Goal: Navigation & Orientation: Understand site structure

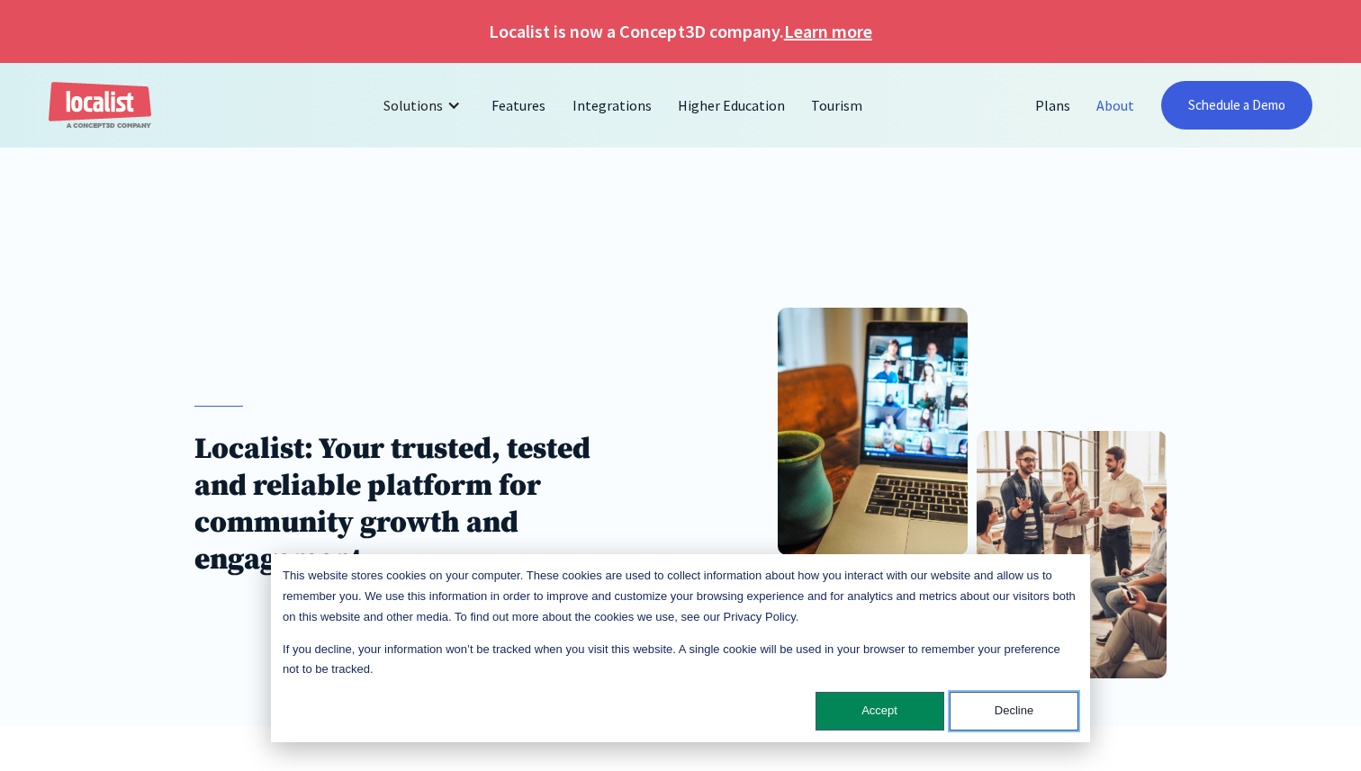
click at [1035, 714] on button "Decline" at bounding box center [1013, 711] width 129 height 39
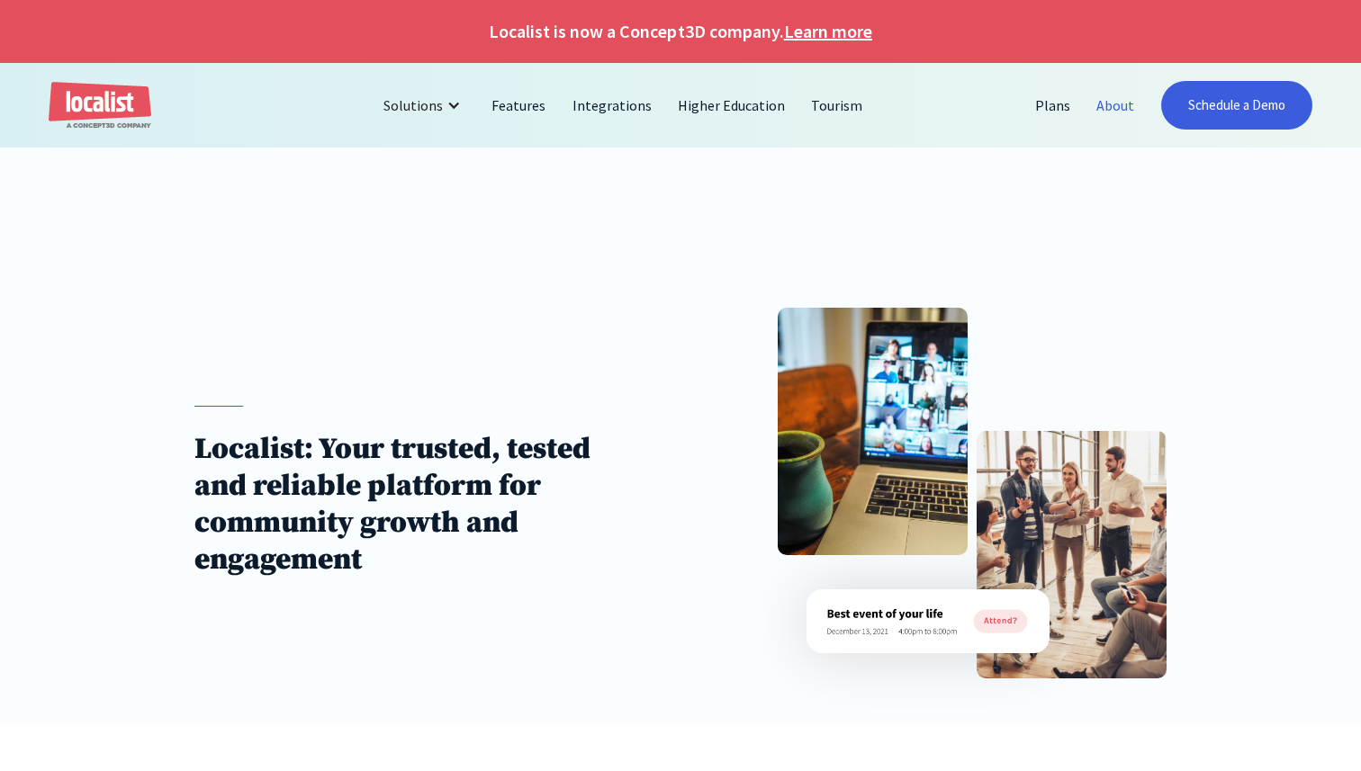
click at [1005, 622] on img at bounding box center [927, 621] width 243 height 64
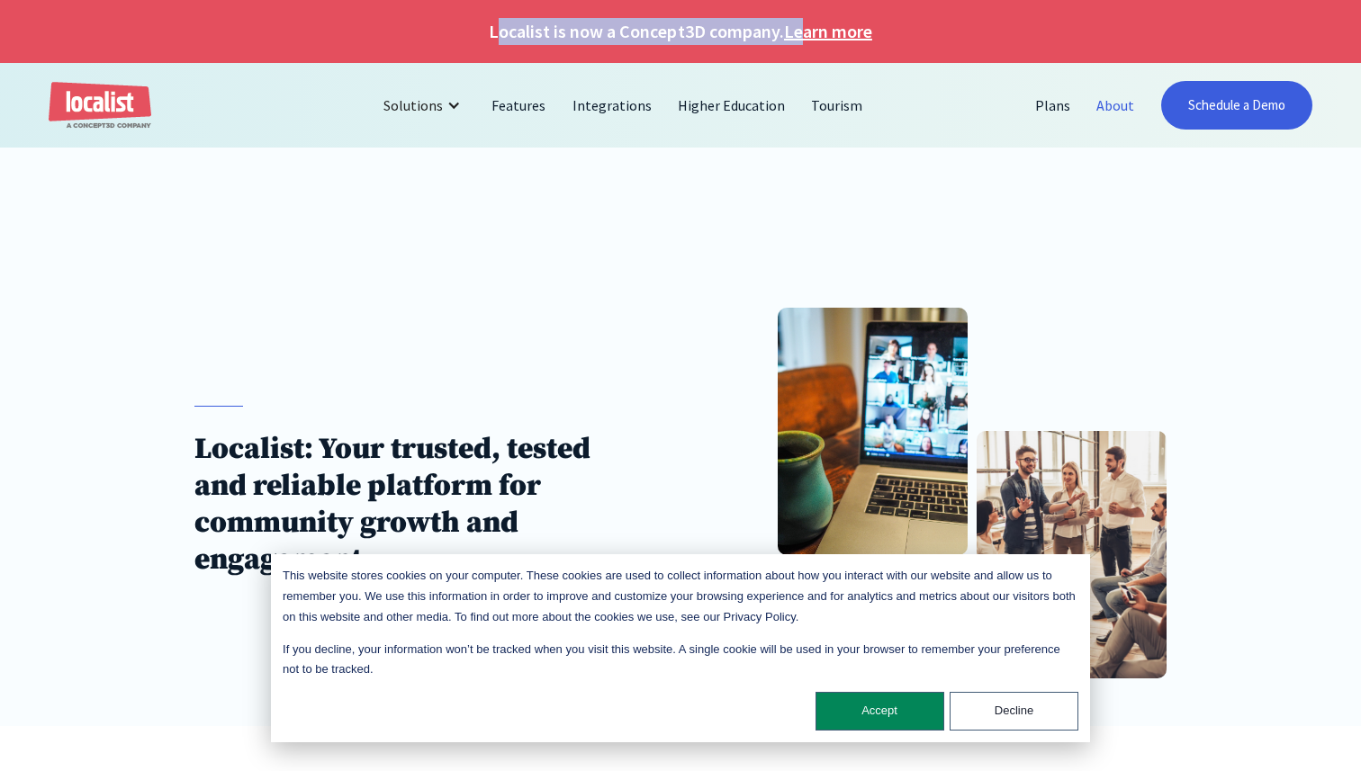
drag, startPoint x: 496, startPoint y: 34, endPoint x: 801, endPoint y: 24, distance: 305.3
click at [801, 24] on h1 "Localist is now a Concept3D company. Learn more" at bounding box center [680, 31] width 1361 height 27
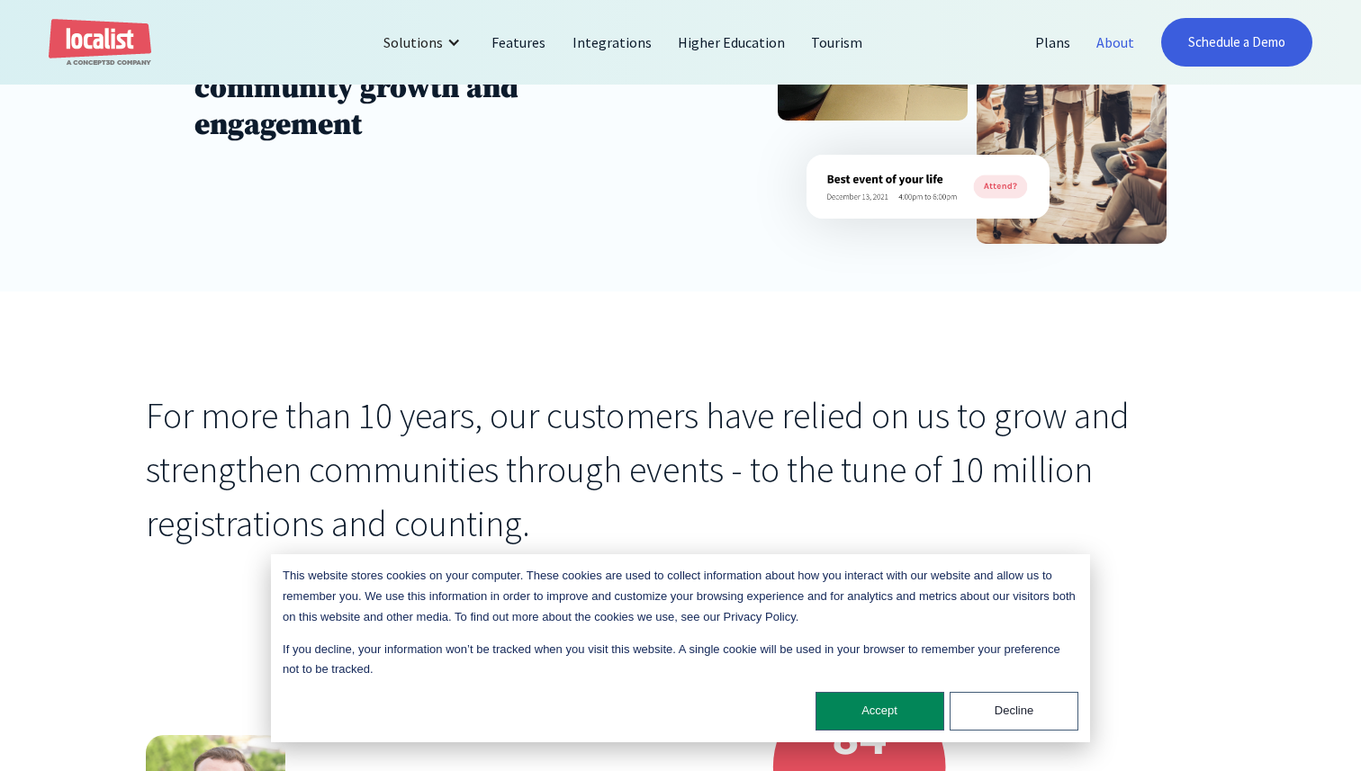
scroll to position [470, 0]
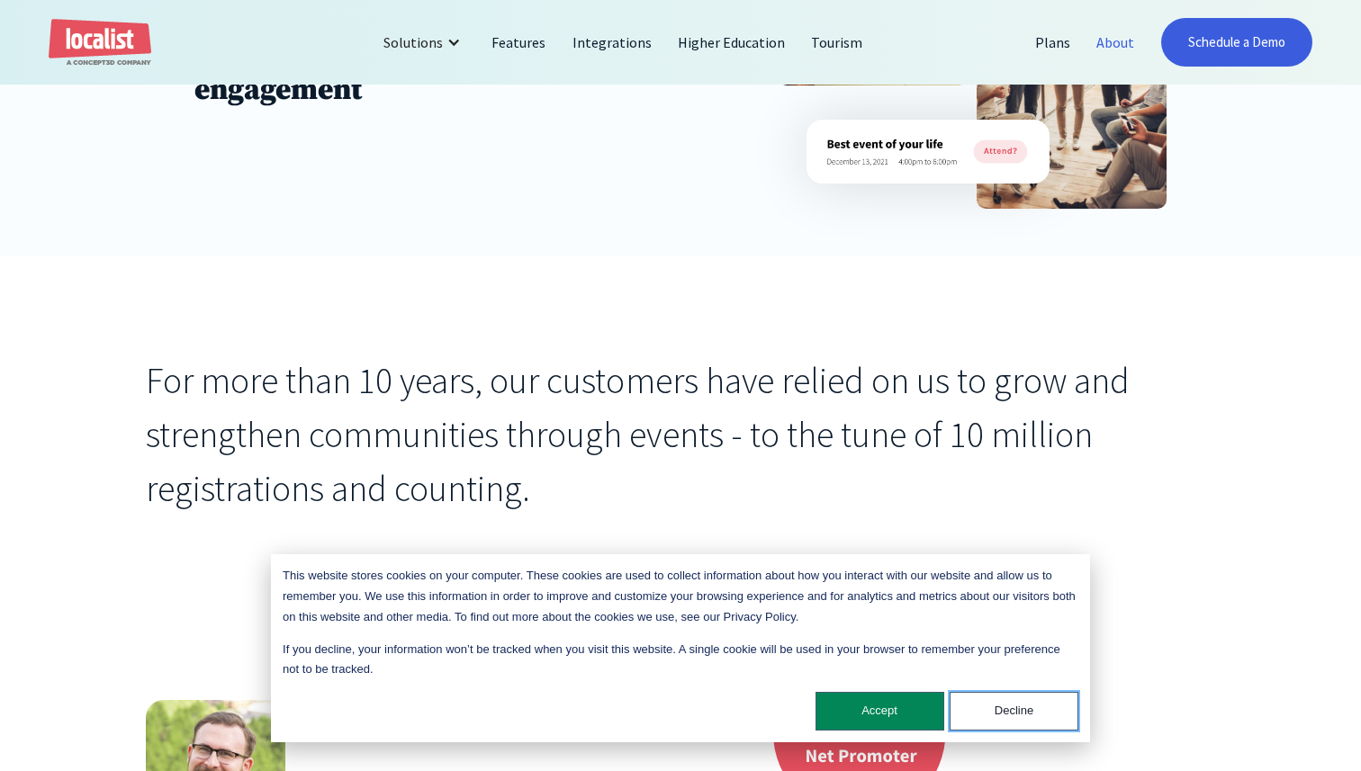
click at [981, 712] on button "Decline" at bounding box center [1013, 711] width 129 height 39
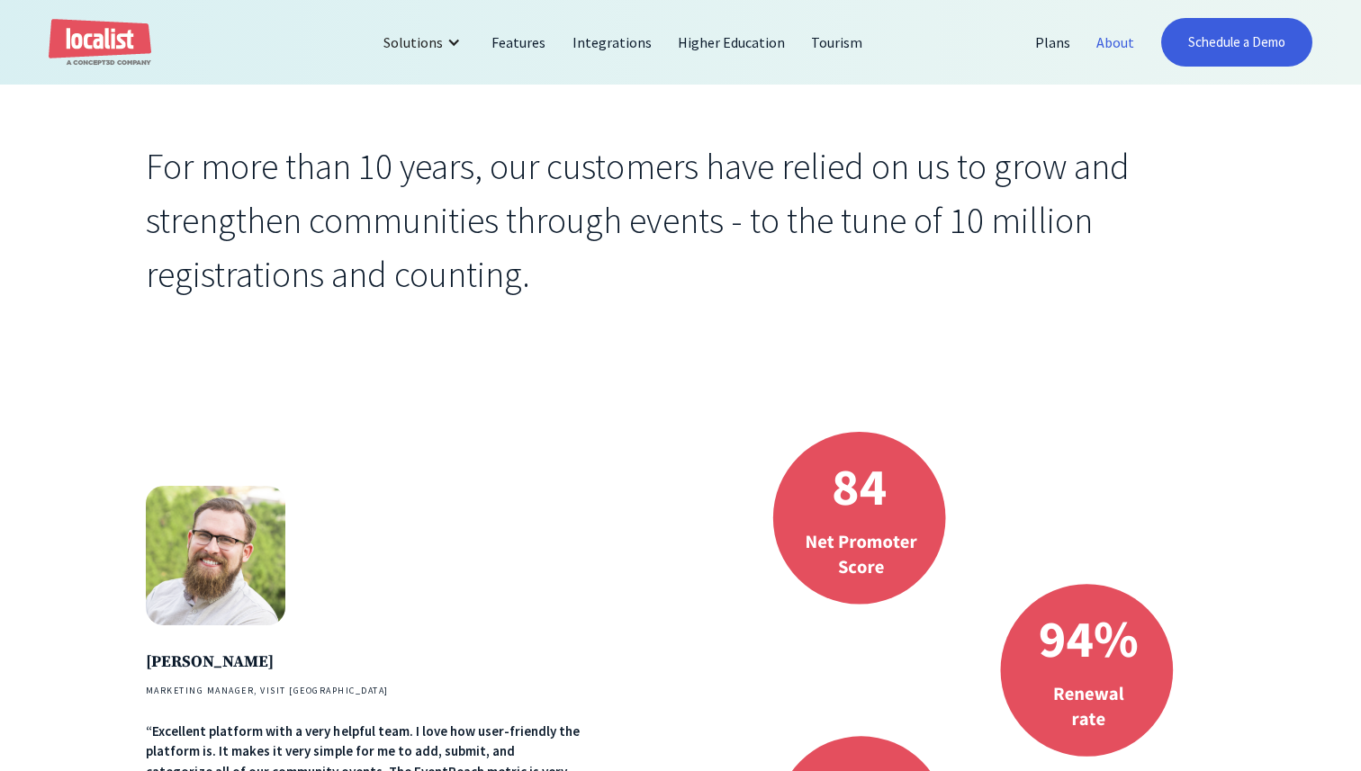
scroll to position [0, 0]
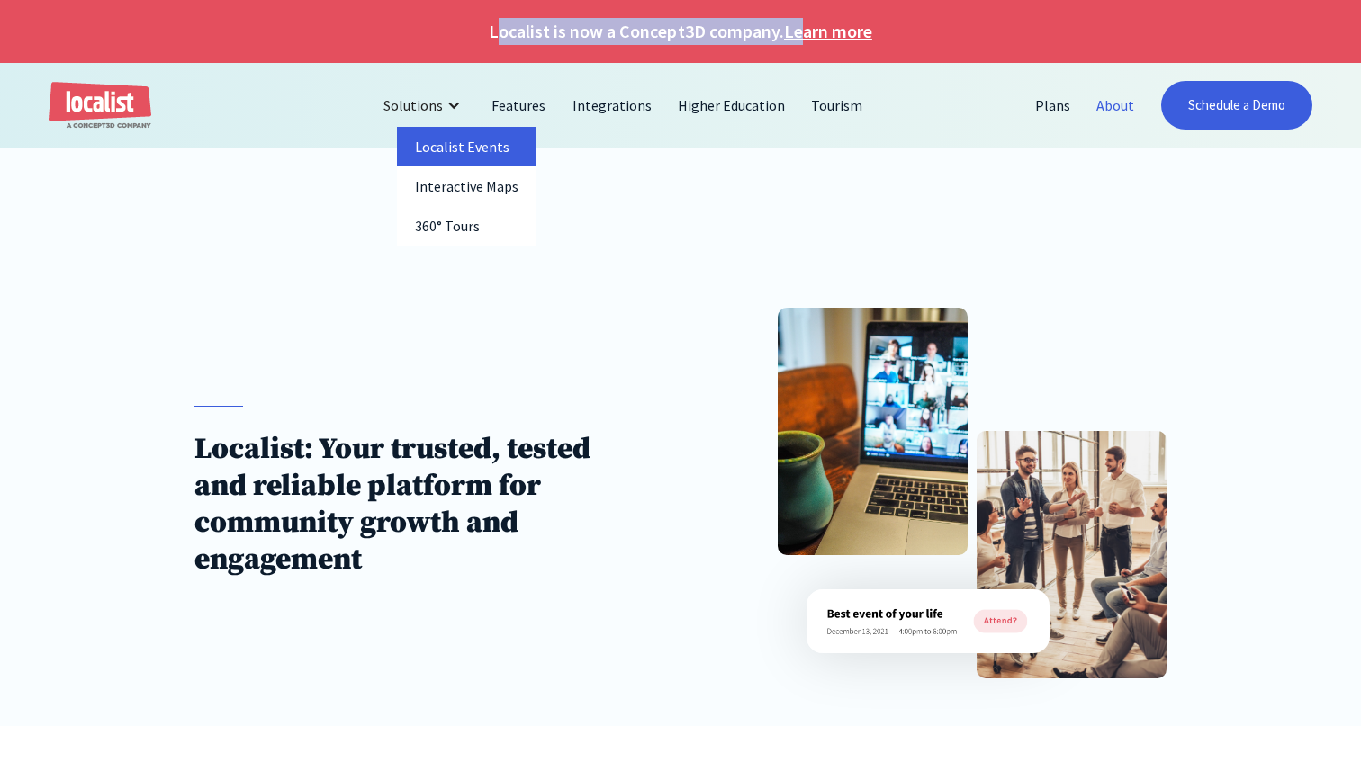
click at [454, 148] on link "Localist Events" at bounding box center [466, 147] width 139 height 40
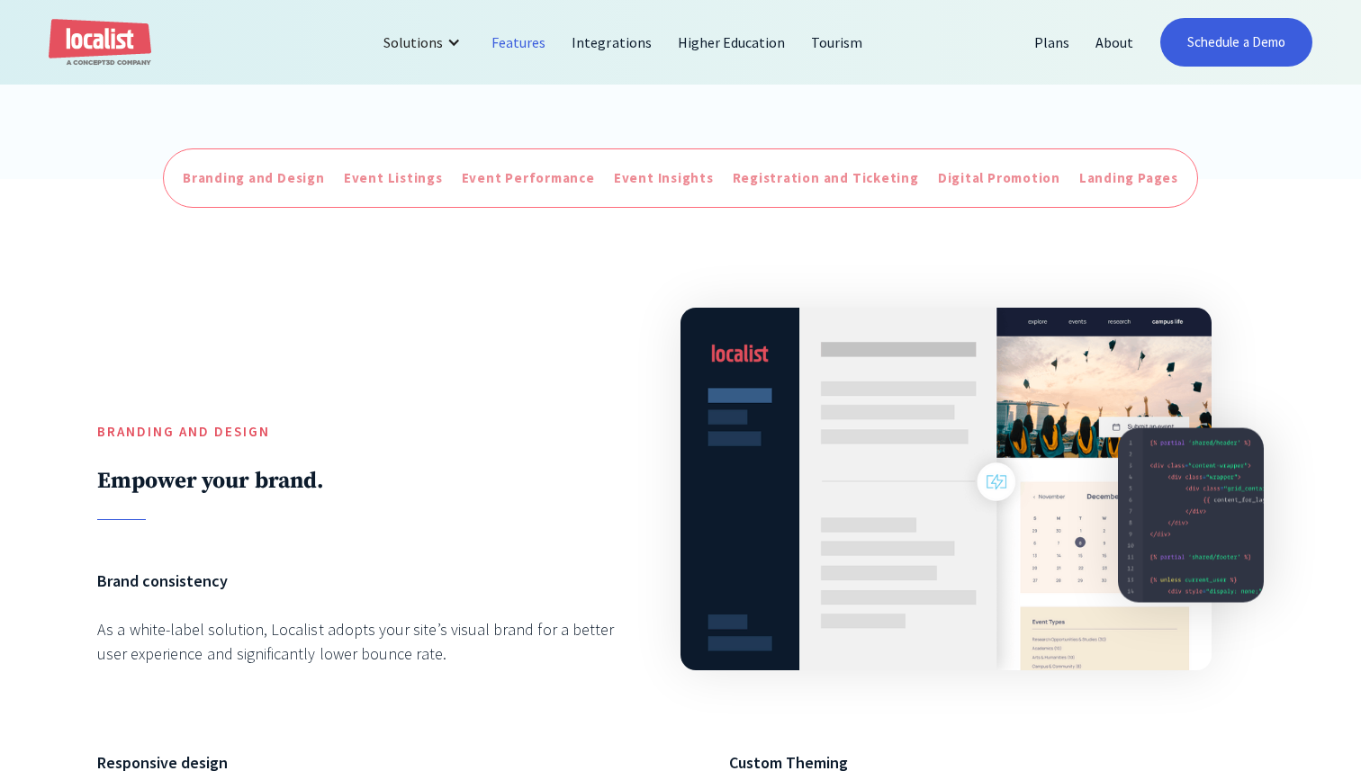
scroll to position [657, 0]
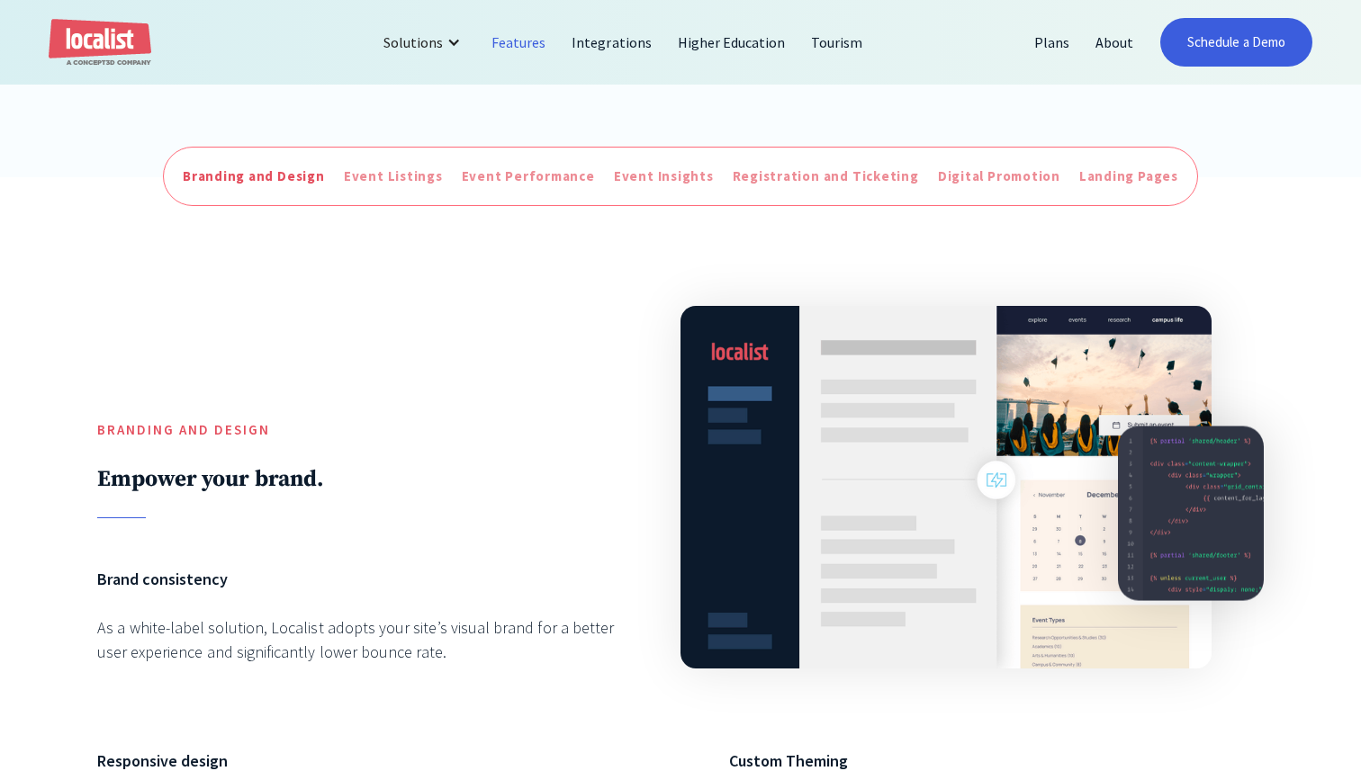
click at [233, 162] on link "Branding and Design" at bounding box center [253, 177] width 151 height 30
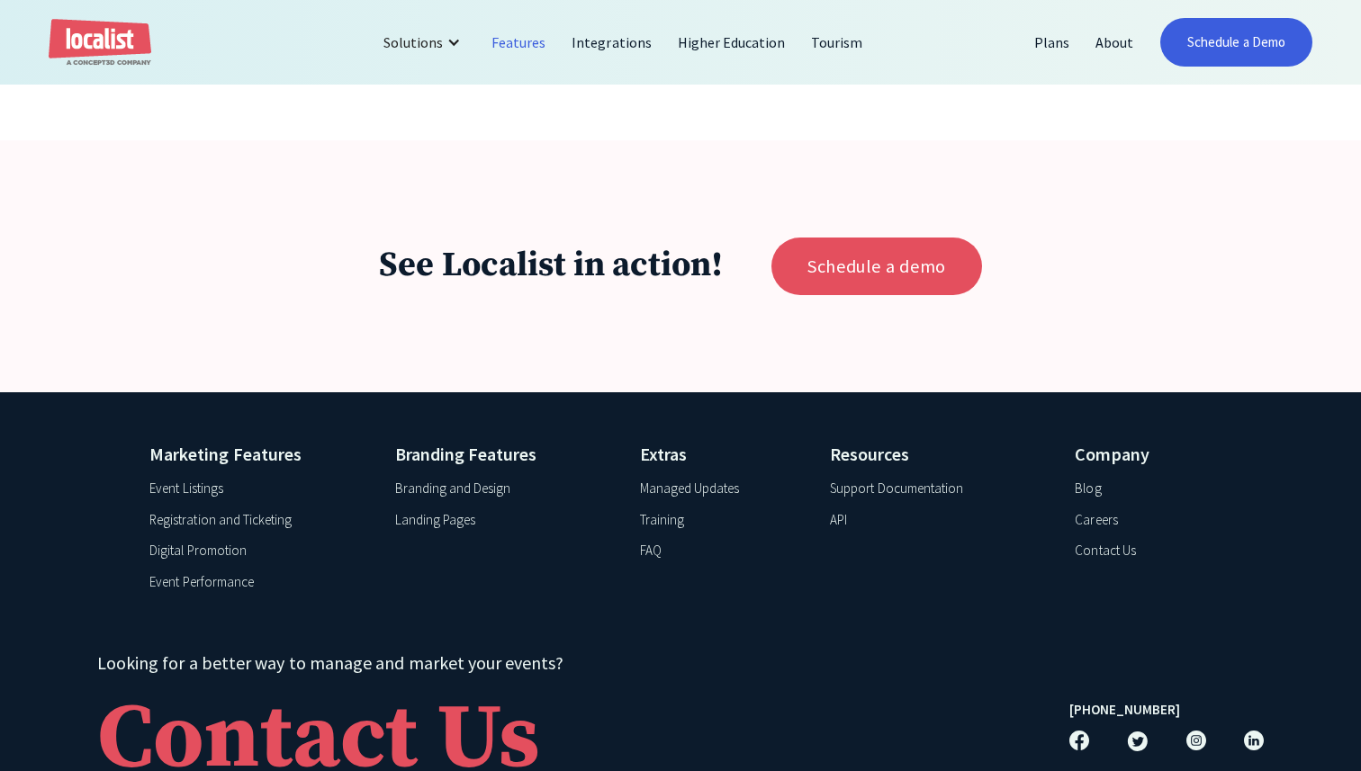
scroll to position [7073, 0]
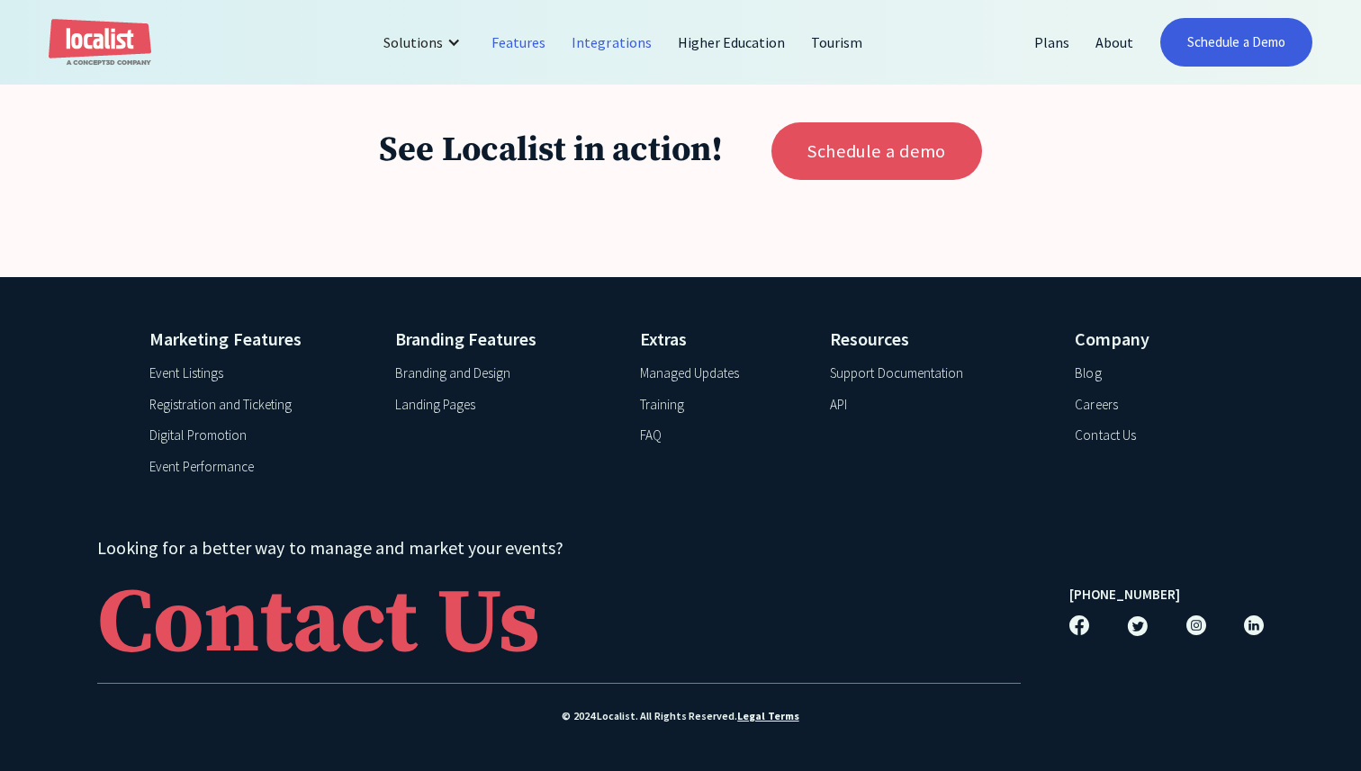
click at [620, 40] on link "Integrations" at bounding box center [611, 42] width 105 height 43
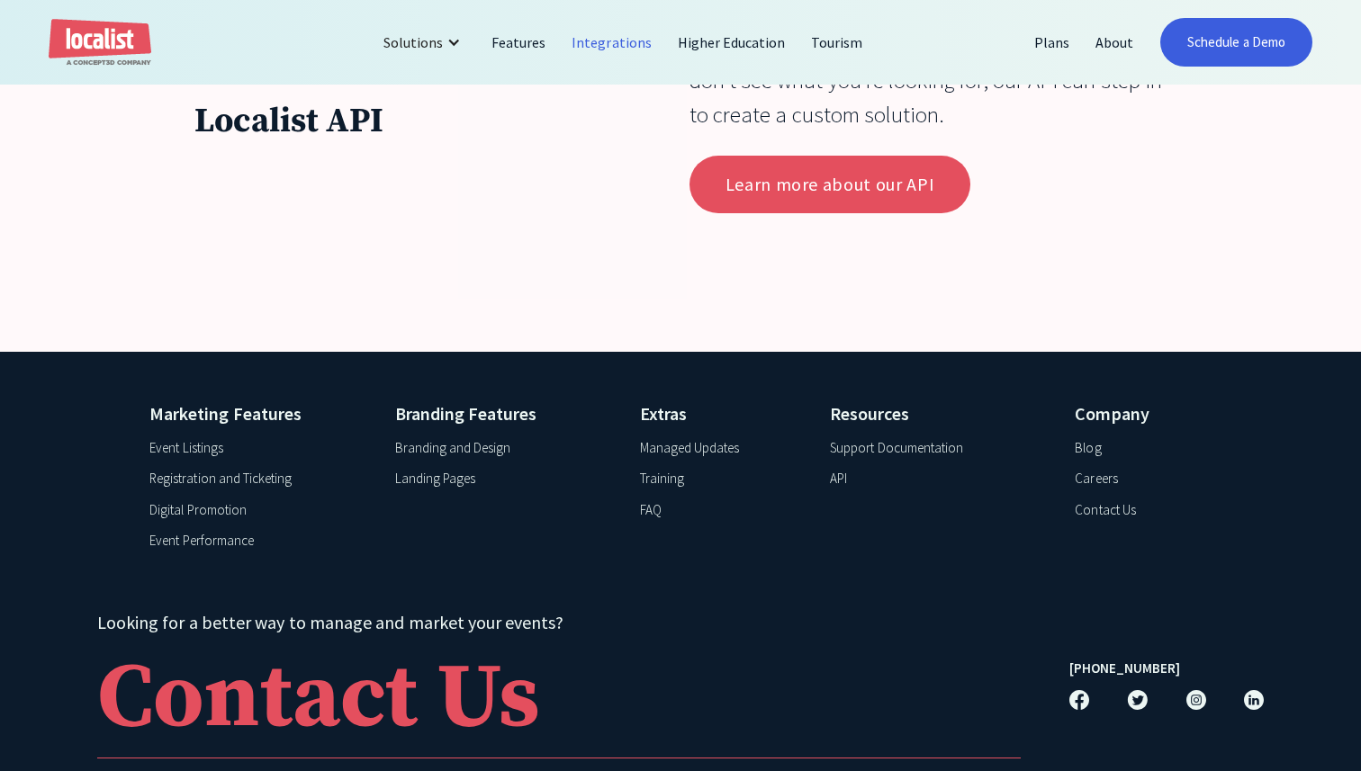
scroll to position [5949, 0]
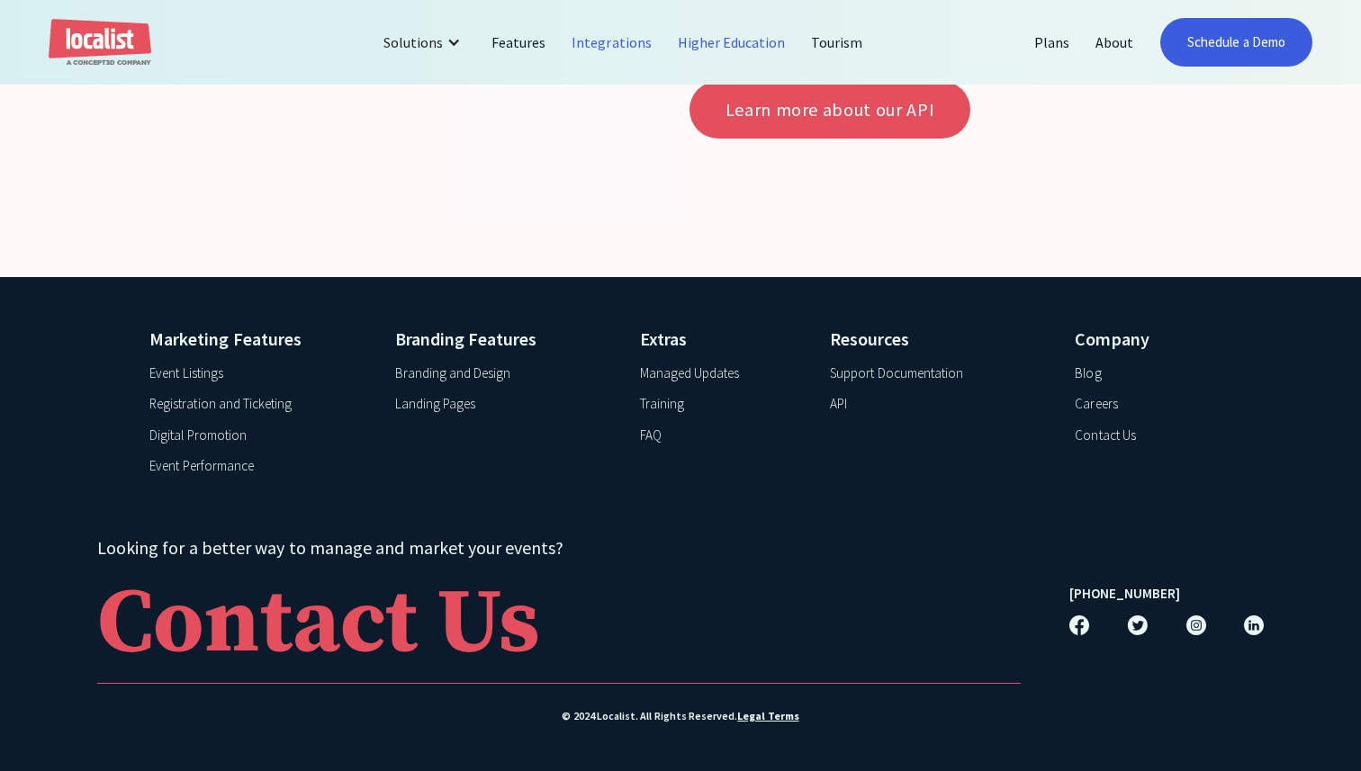
click at [715, 36] on link "Higher Education" at bounding box center [732, 42] width 134 height 43
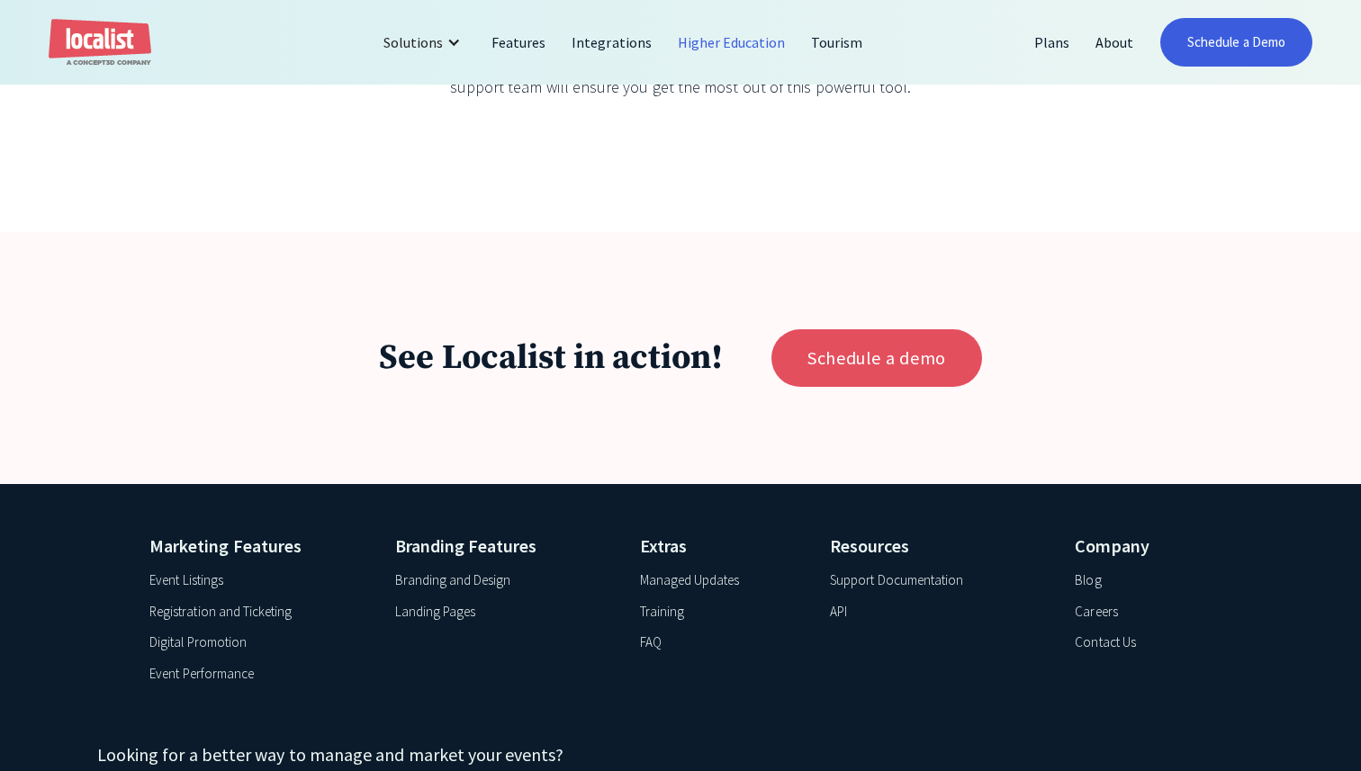
scroll to position [4065, 0]
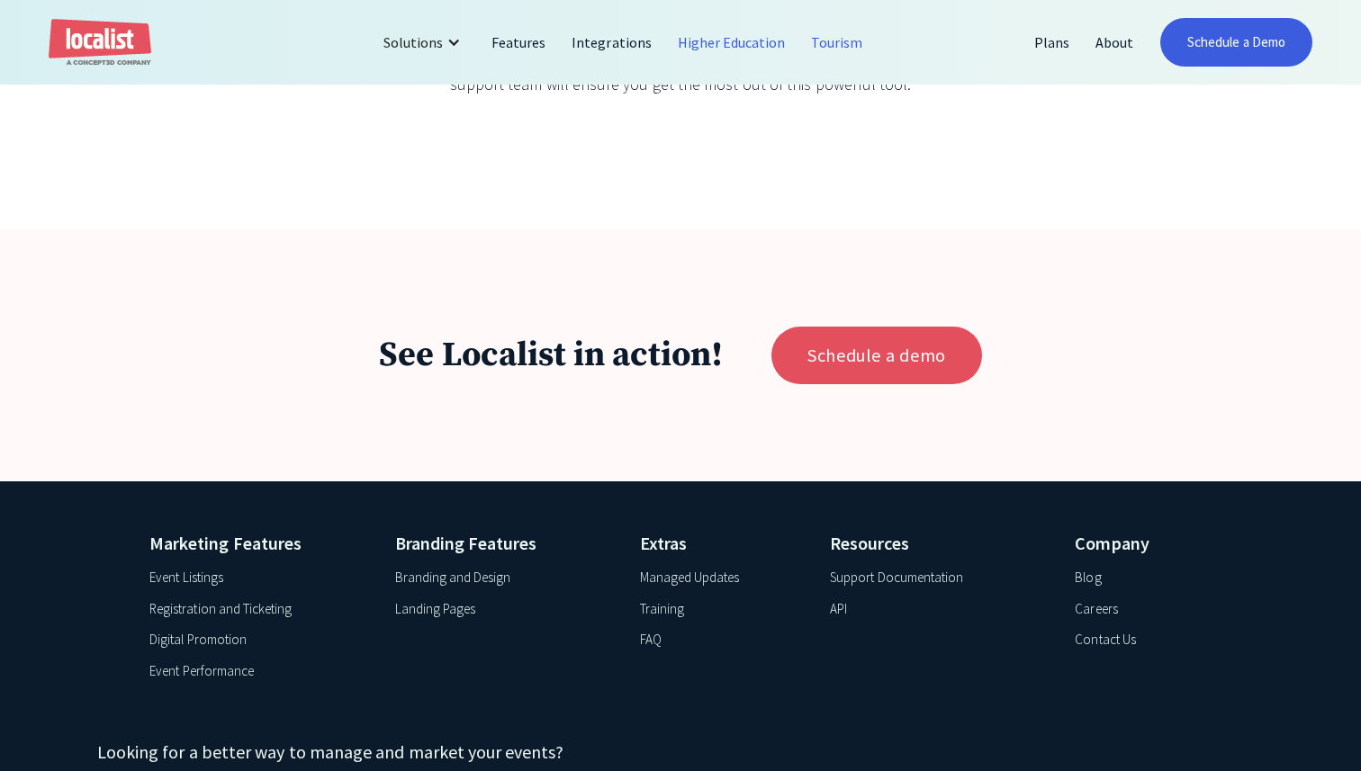
click at [834, 32] on link "Tourism" at bounding box center [836, 42] width 77 height 43
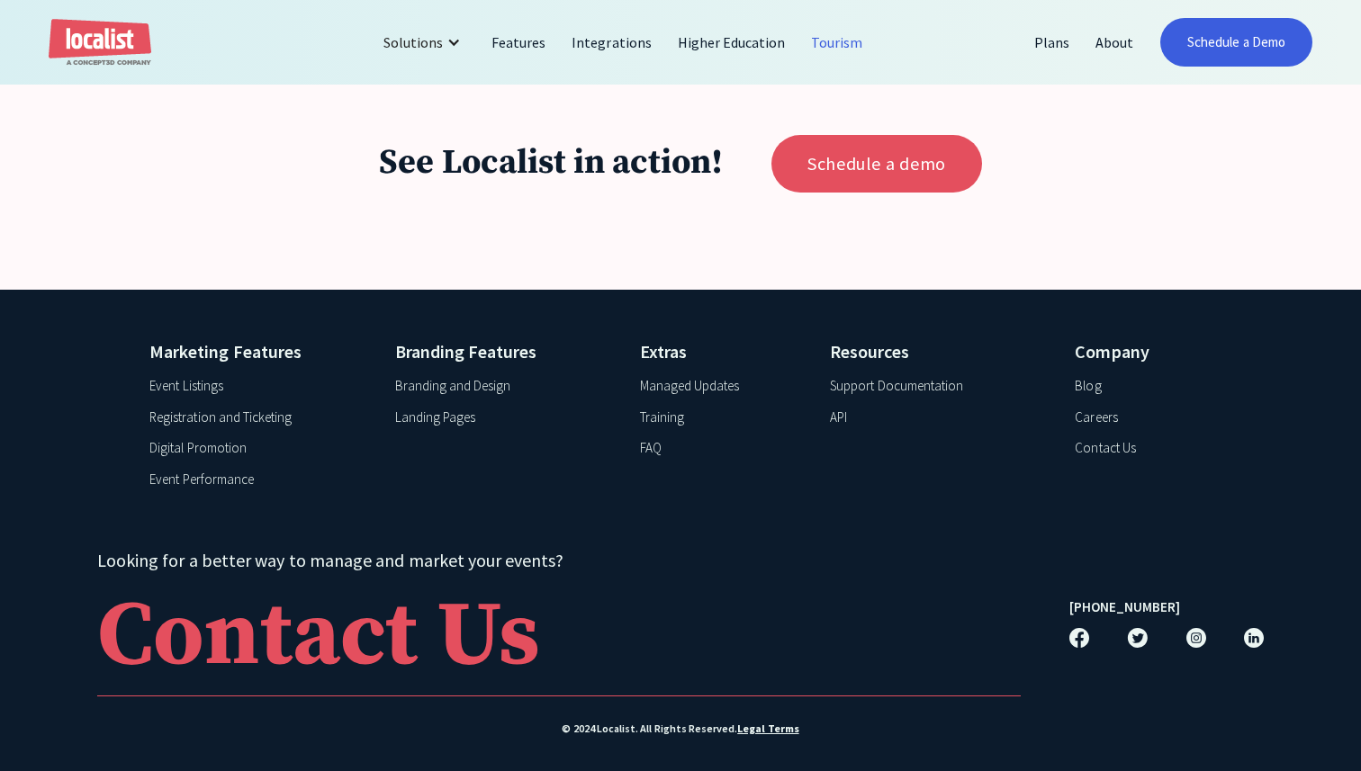
scroll to position [3633, 0]
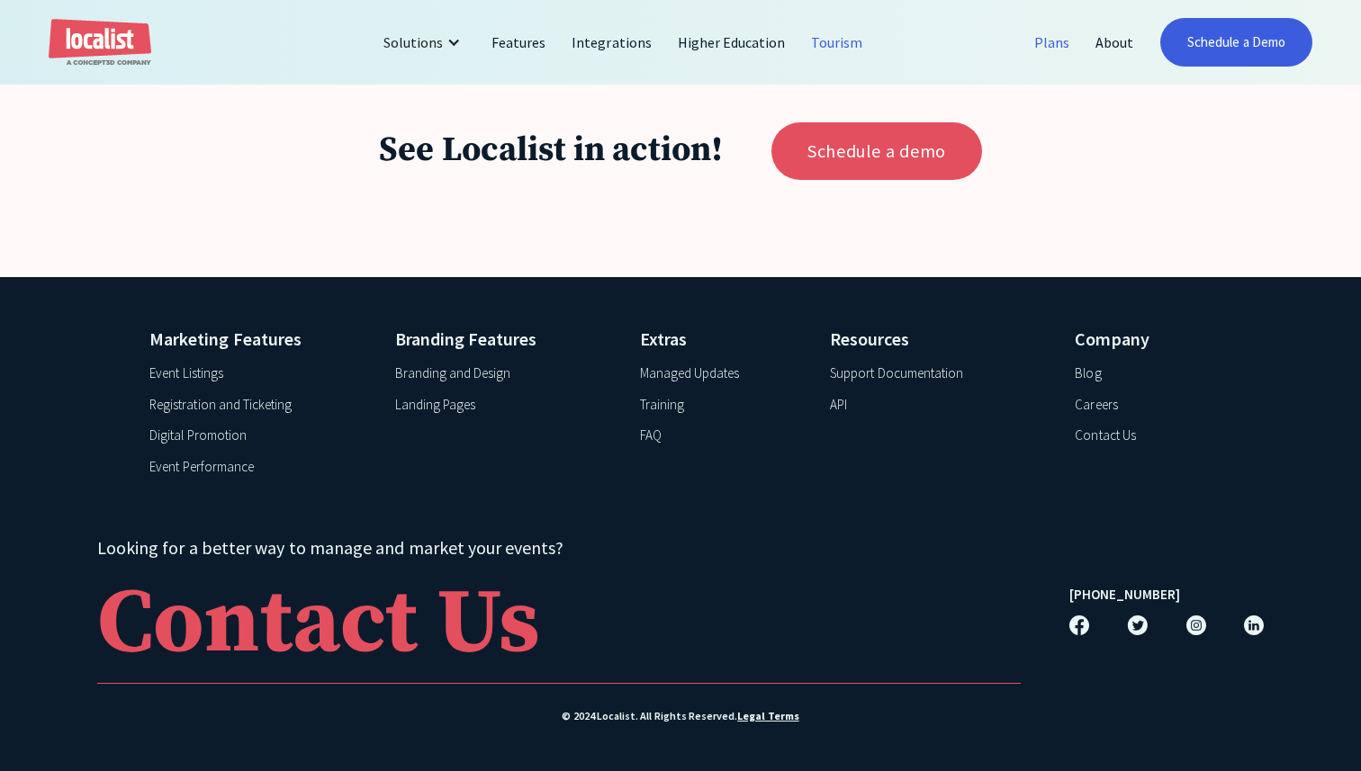
click at [1063, 38] on link "Plans" at bounding box center [1051, 42] width 61 height 43
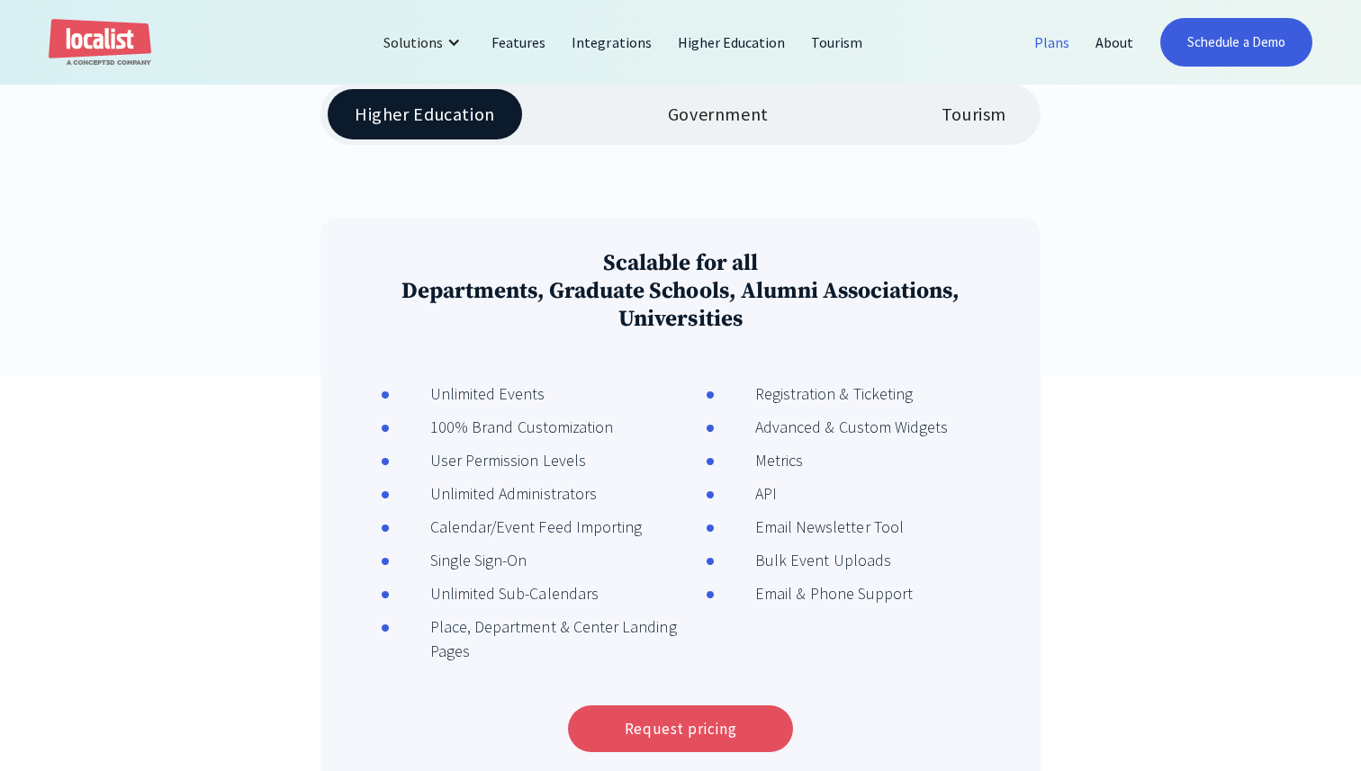
scroll to position [456, 0]
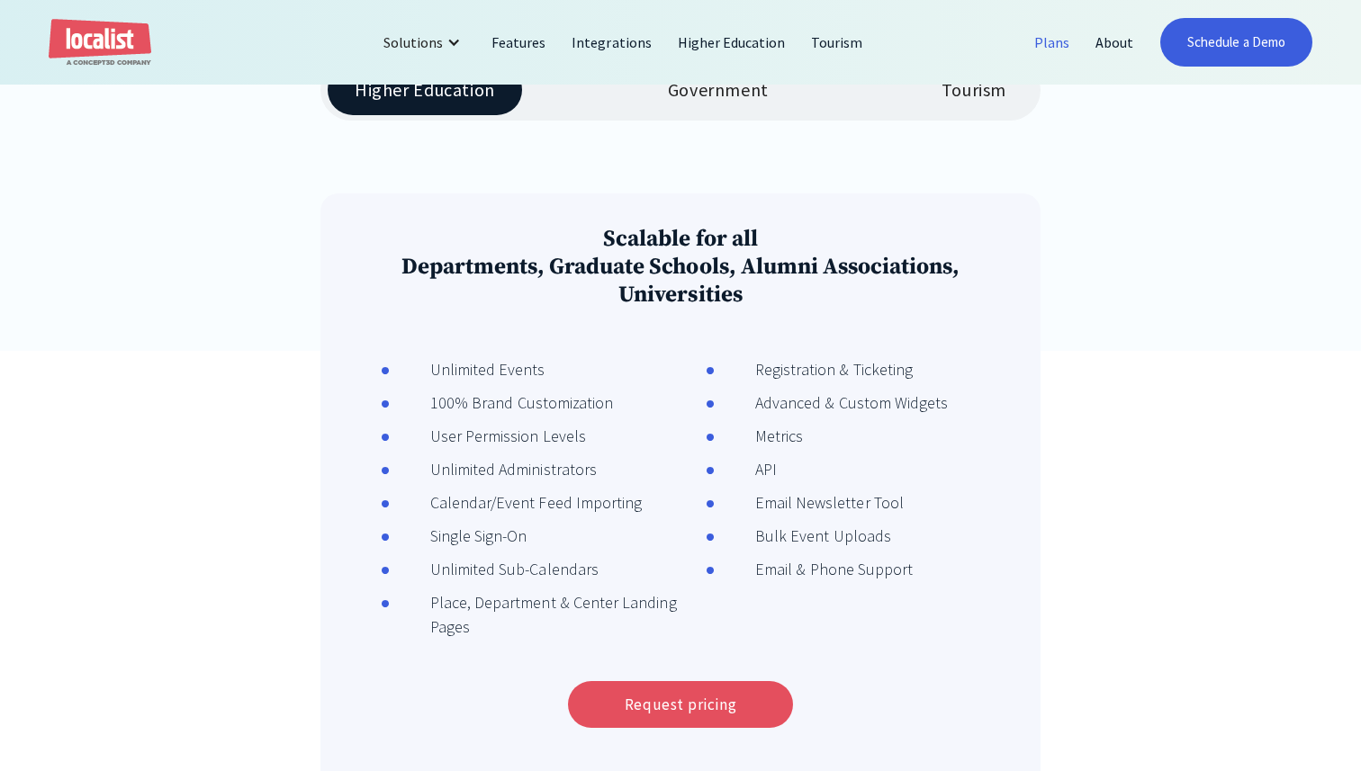
click at [679, 111] on link "Government" at bounding box center [718, 90] width 155 height 50
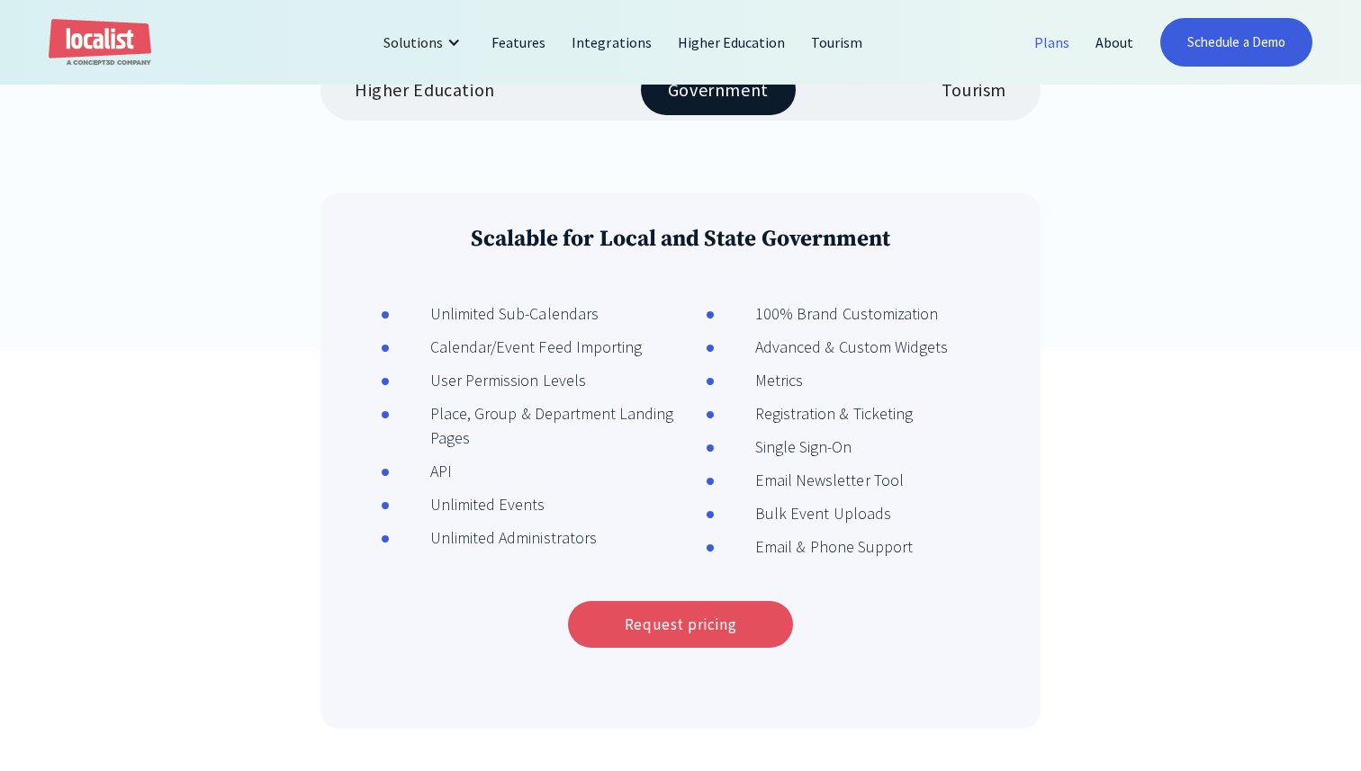
click at [932, 104] on link "Tourism" at bounding box center [973, 90] width 119 height 50
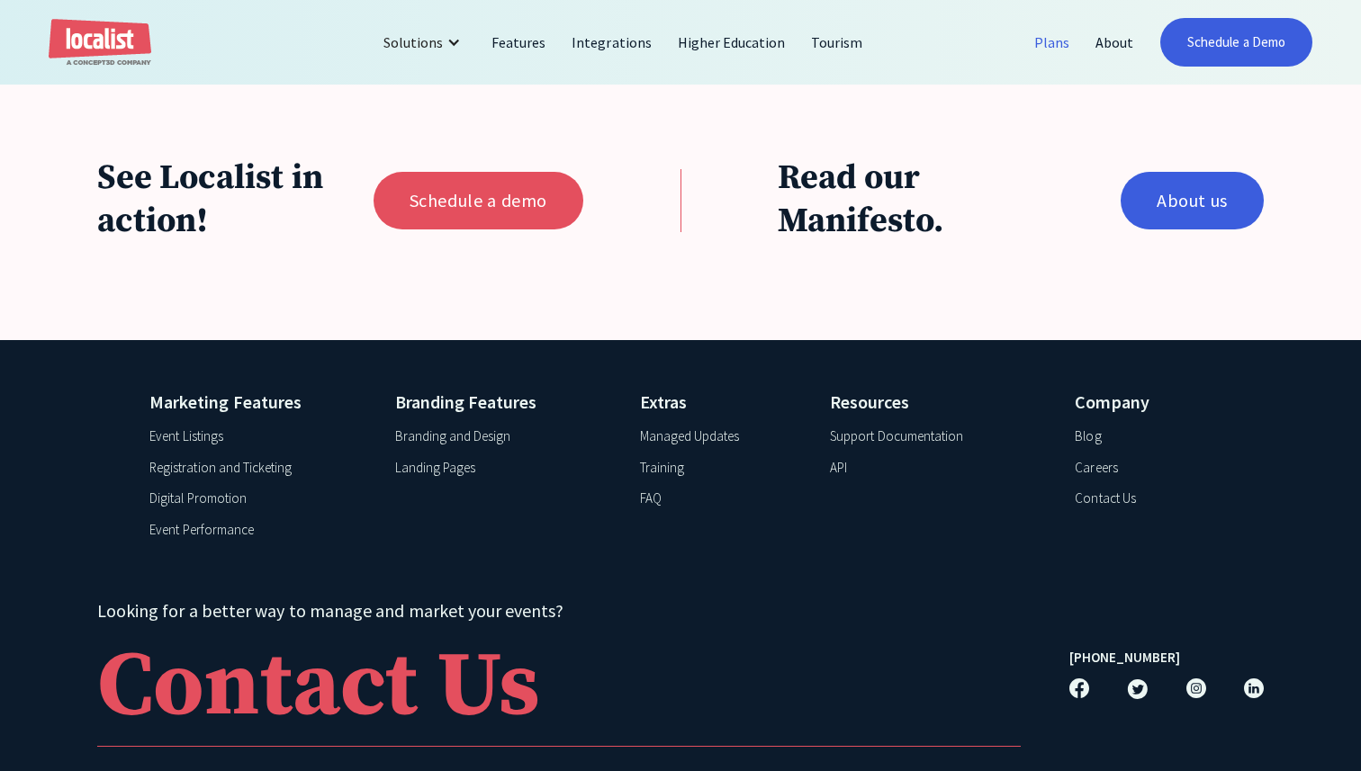
scroll to position [1682, 0]
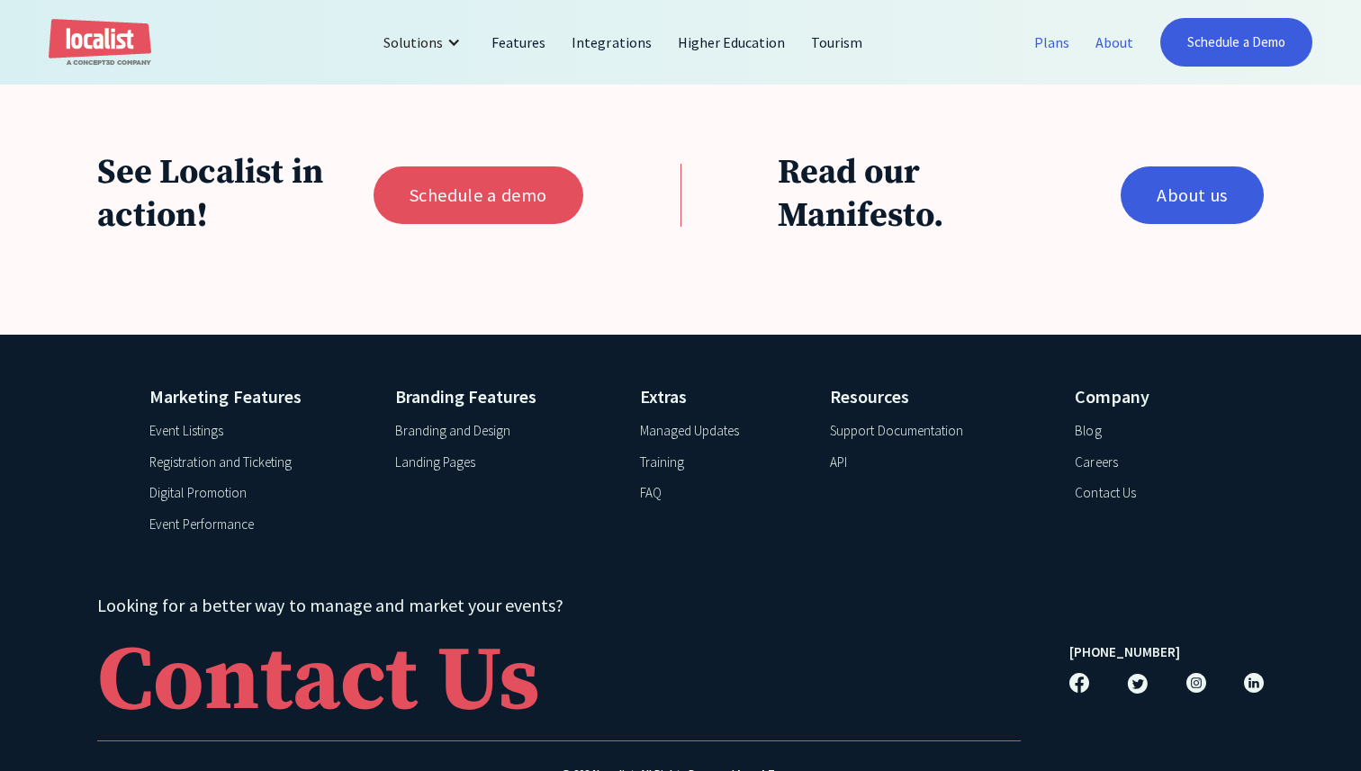
click at [1122, 48] on link "About" at bounding box center [1115, 42] width 64 height 43
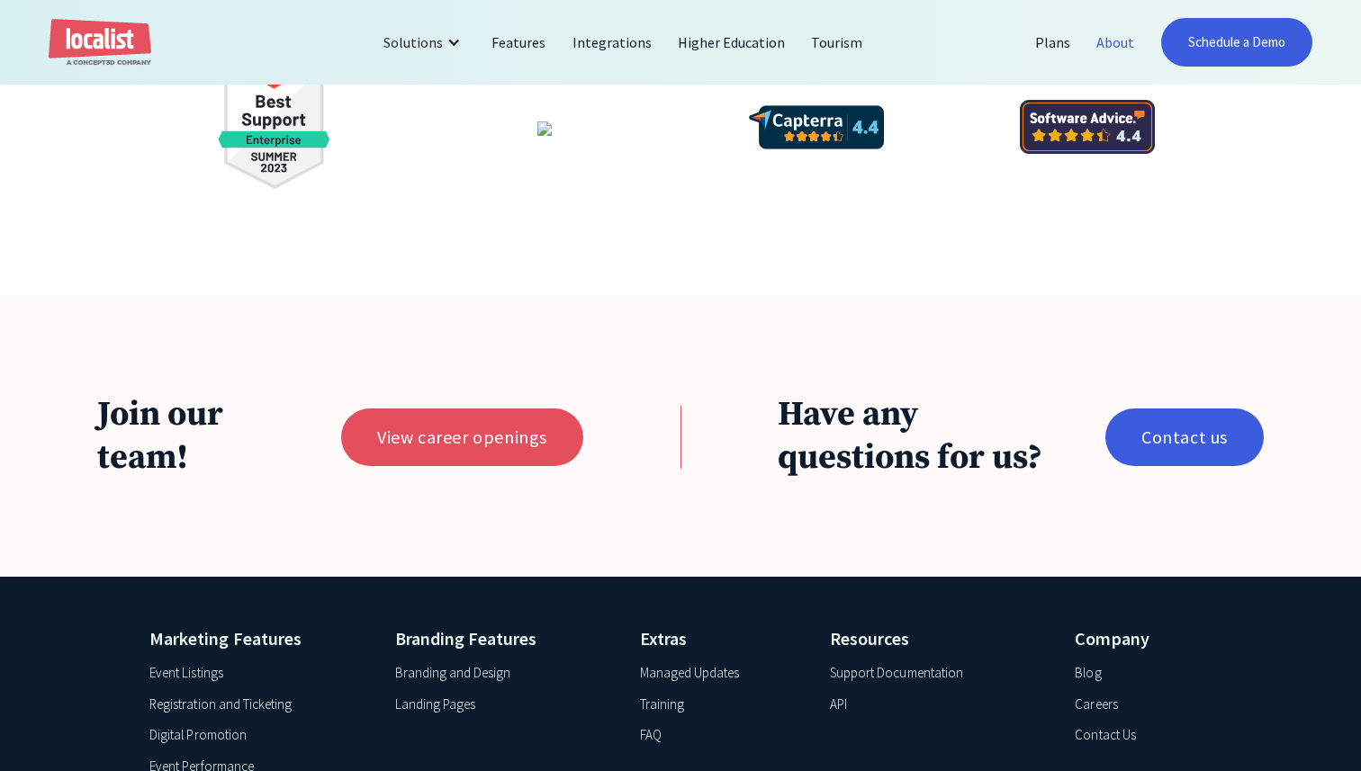
scroll to position [3955, 0]
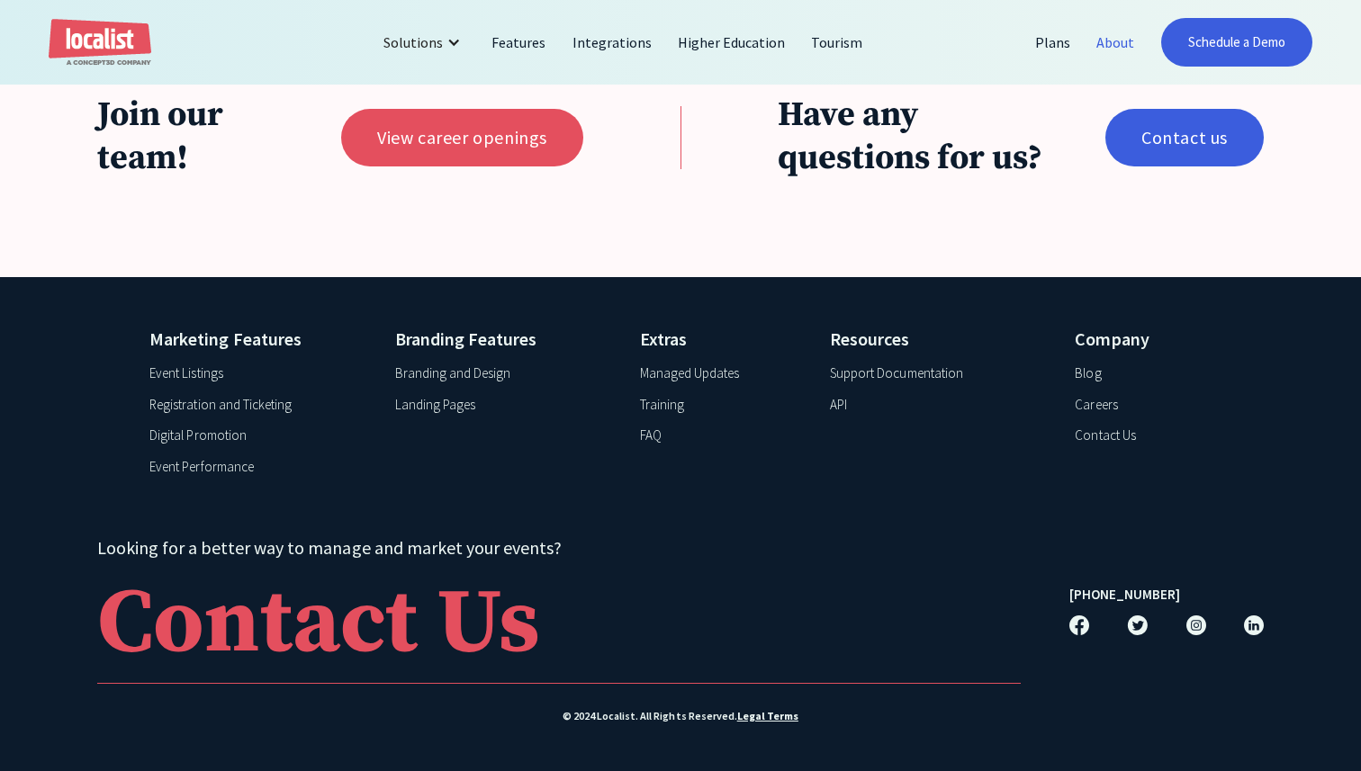
click at [187, 376] on div "Event Listings" at bounding box center [185, 374] width 73 height 21
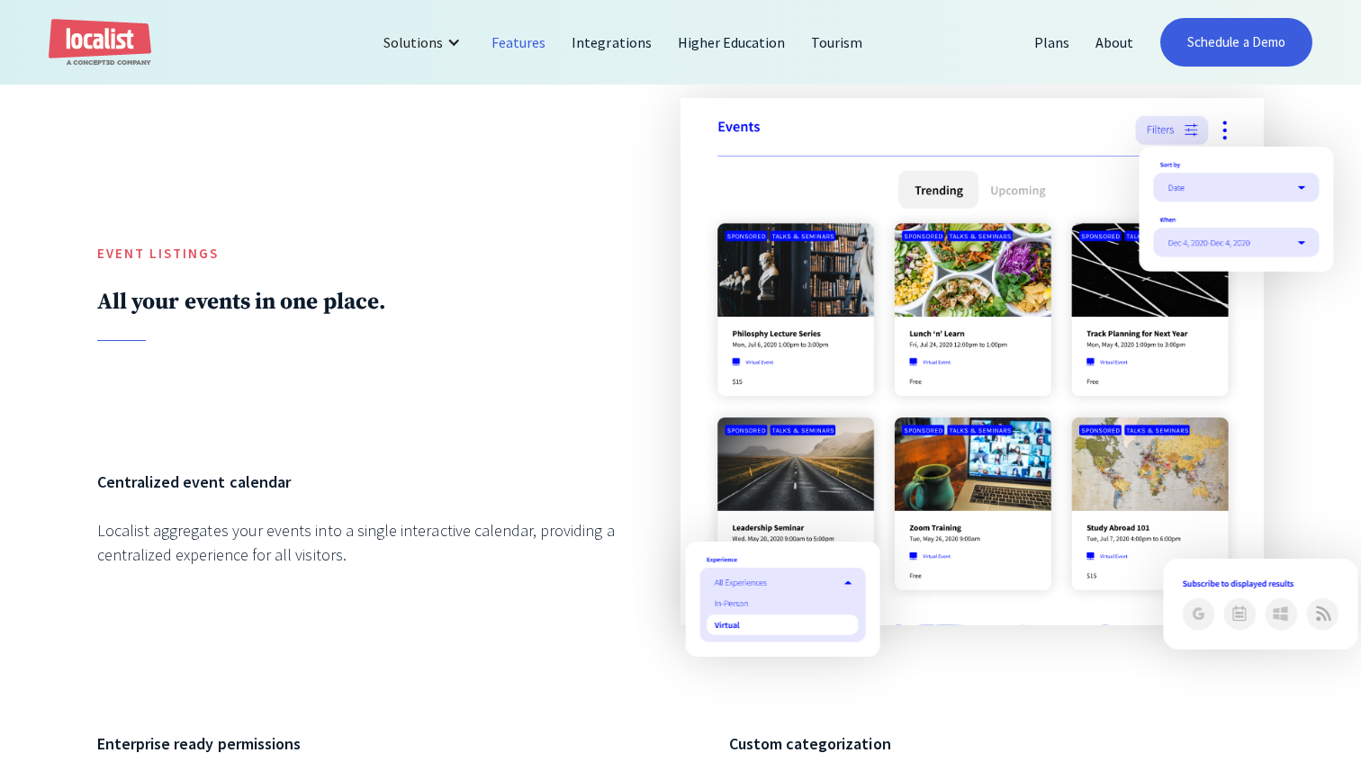
click at [1195, 184] on img at bounding box center [1235, 209] width 194 height 125
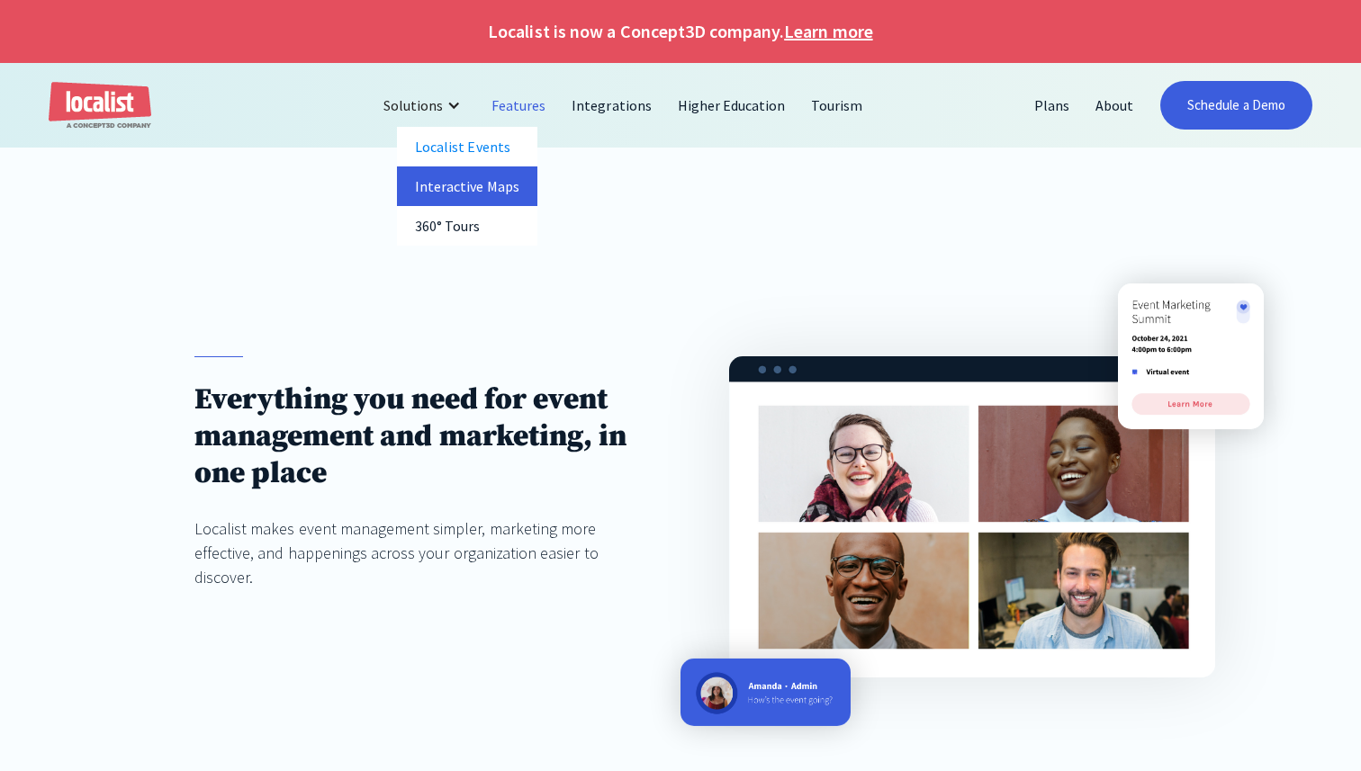
click at [475, 195] on link "Interactive Maps" at bounding box center [467, 186] width 140 height 40
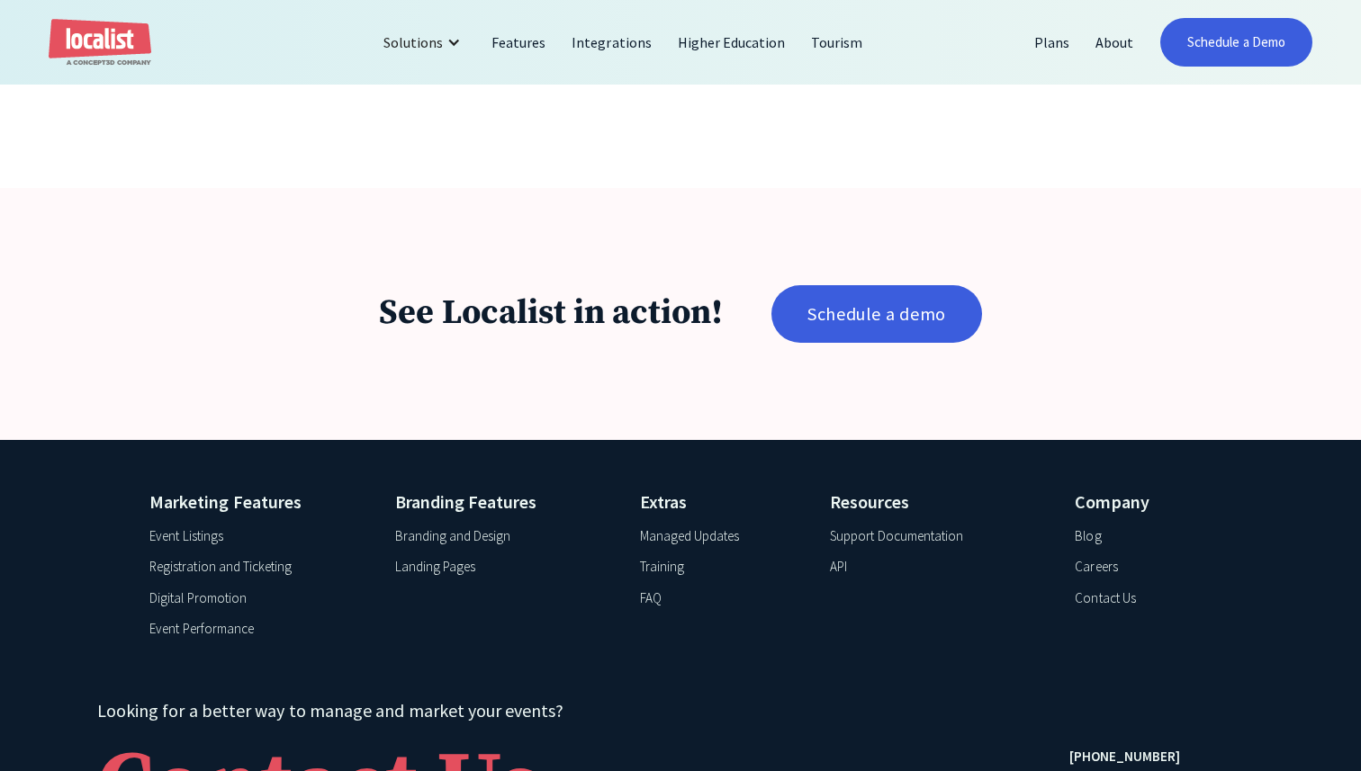
scroll to position [3026, 0]
